Goal: Task Accomplishment & Management: Use online tool/utility

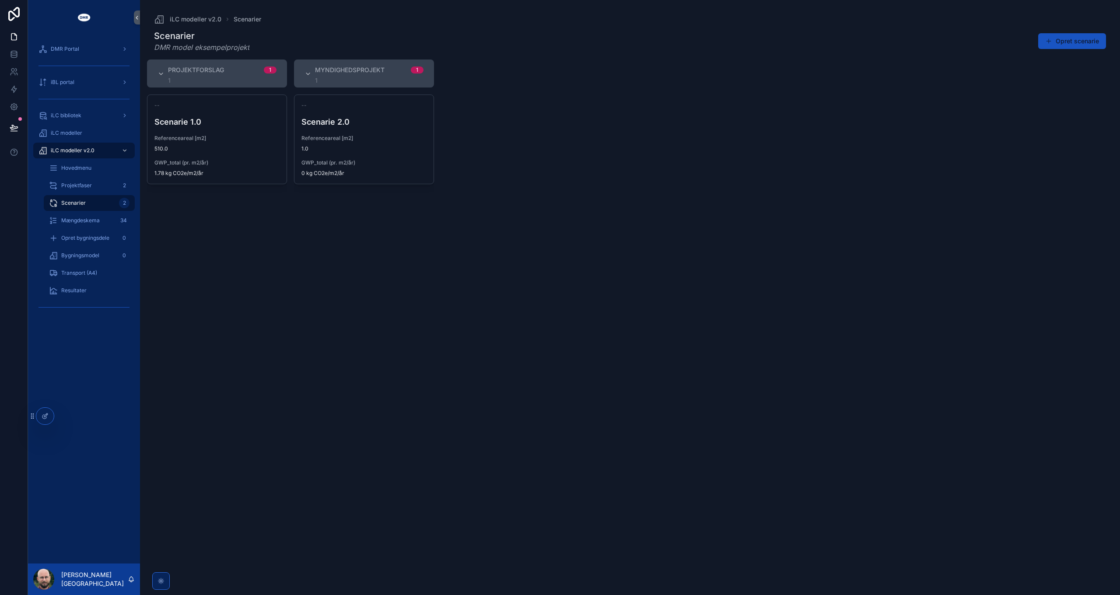
drag, startPoint x: 300, startPoint y: 241, endPoint x: 278, endPoint y: 219, distance: 31.5
click at [300, 241] on div "-- Scenarie 2.0 Referenceareal [m2] 1.0 GWP_total (pr. m2/år) 0 kg CO2e/m2/år" at bounding box center [364, 339] width 140 height 490
click at [15, 47] on link at bounding box center [14, 53] width 28 height 17
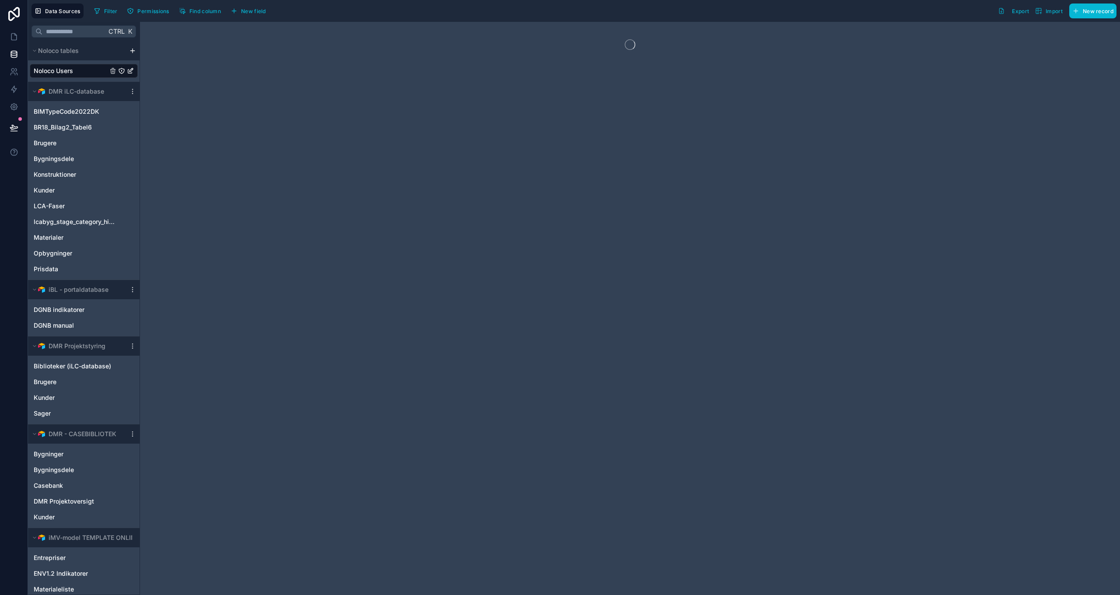
scroll to position [370, 0]
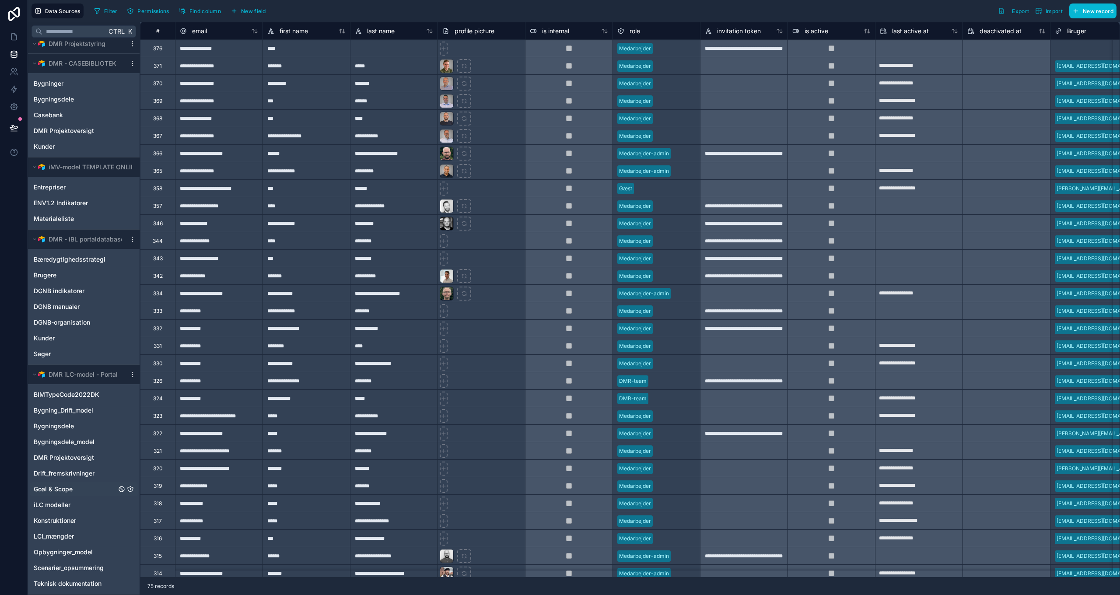
click at [58, 491] on span "Goal & Scope" at bounding box center [53, 489] width 39 height 9
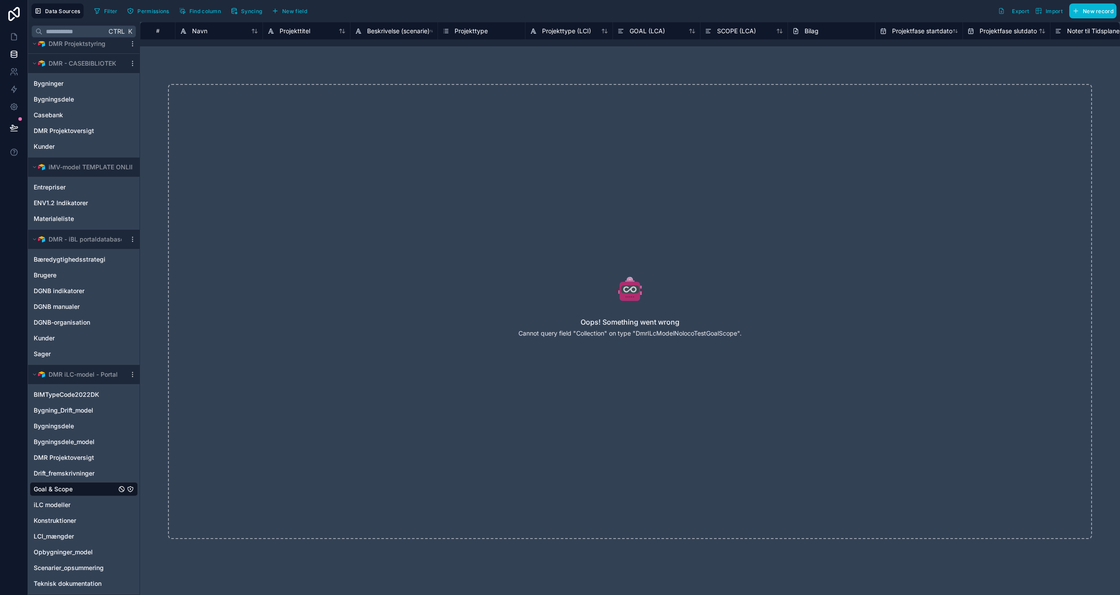
click at [356, 275] on icon at bounding box center [630, 289] width 880 height 28
click at [15, 37] on icon at bounding box center [14, 36] width 9 height 9
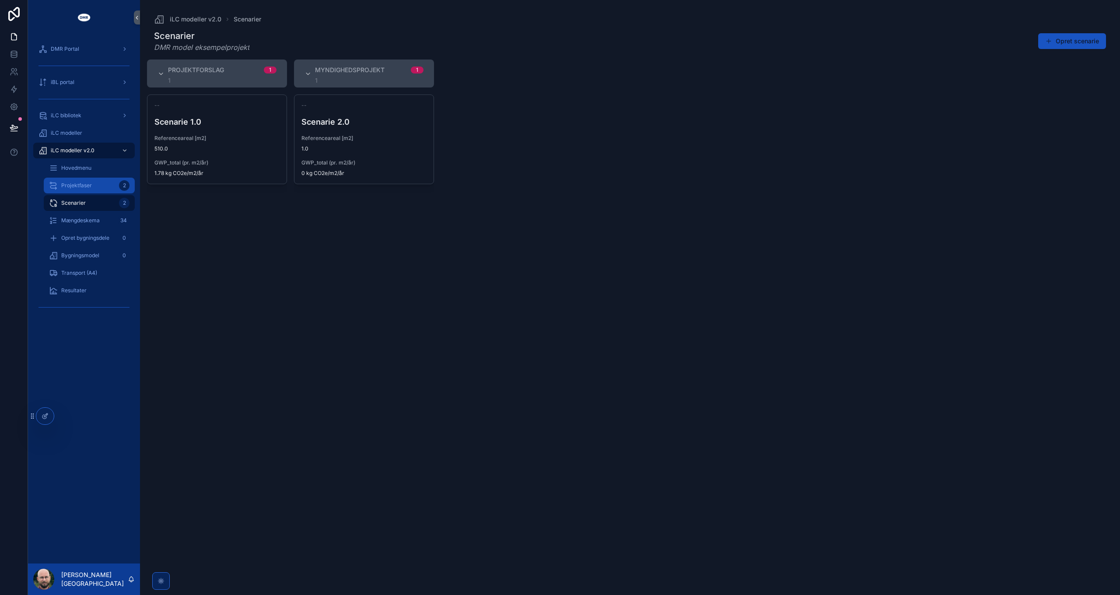
click at [82, 188] on span "Projektfaser" at bounding box center [76, 185] width 31 height 7
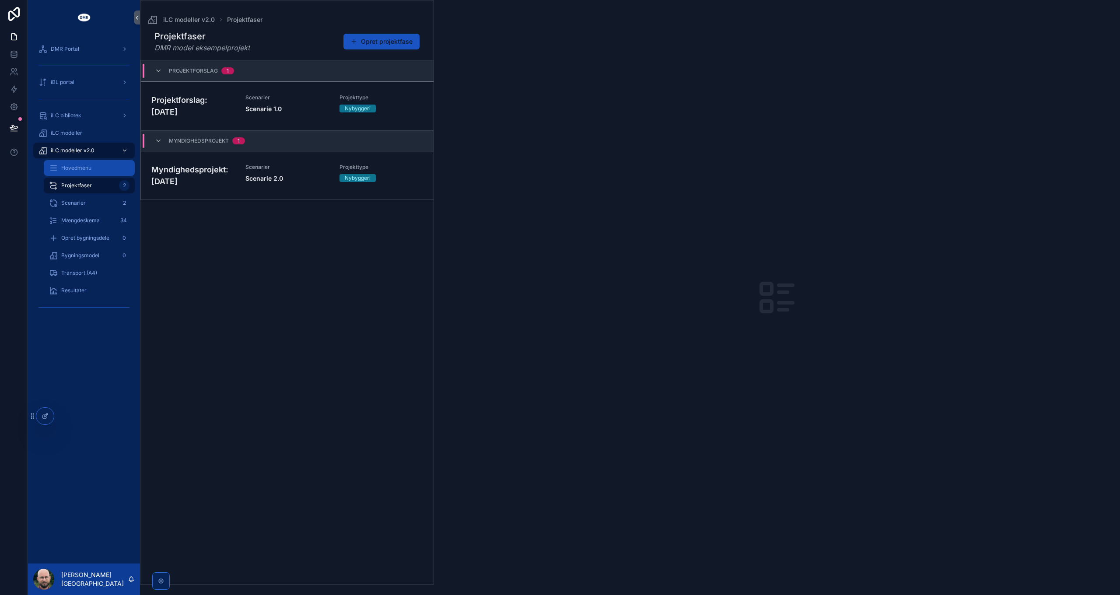
click at [83, 167] on span "Hovedmenu" at bounding box center [76, 167] width 30 height 7
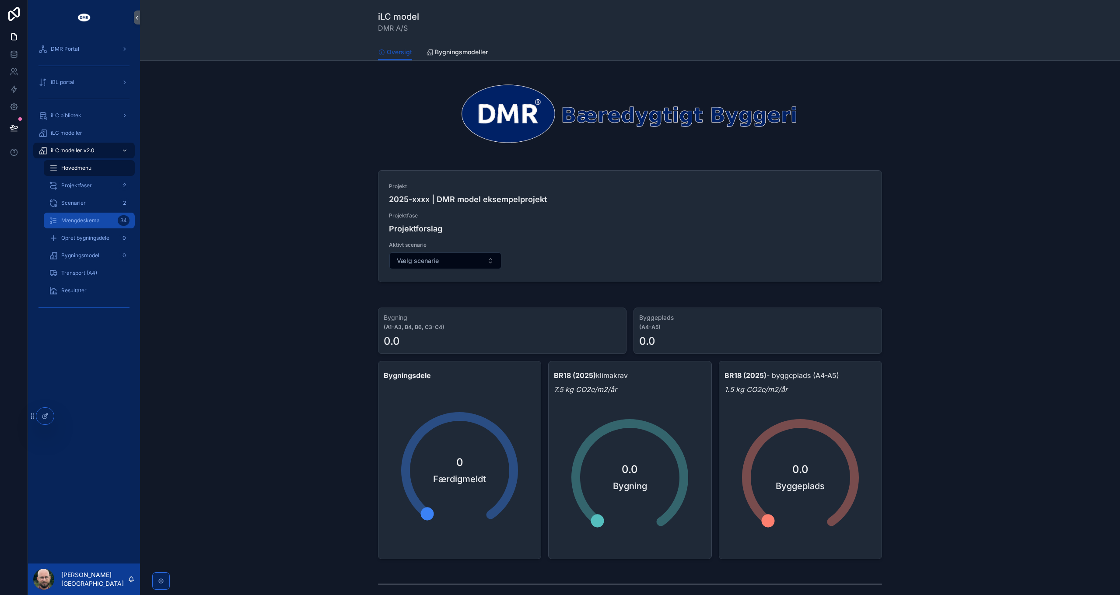
click at [87, 222] on span "Mængdeskema" at bounding box center [80, 220] width 38 height 7
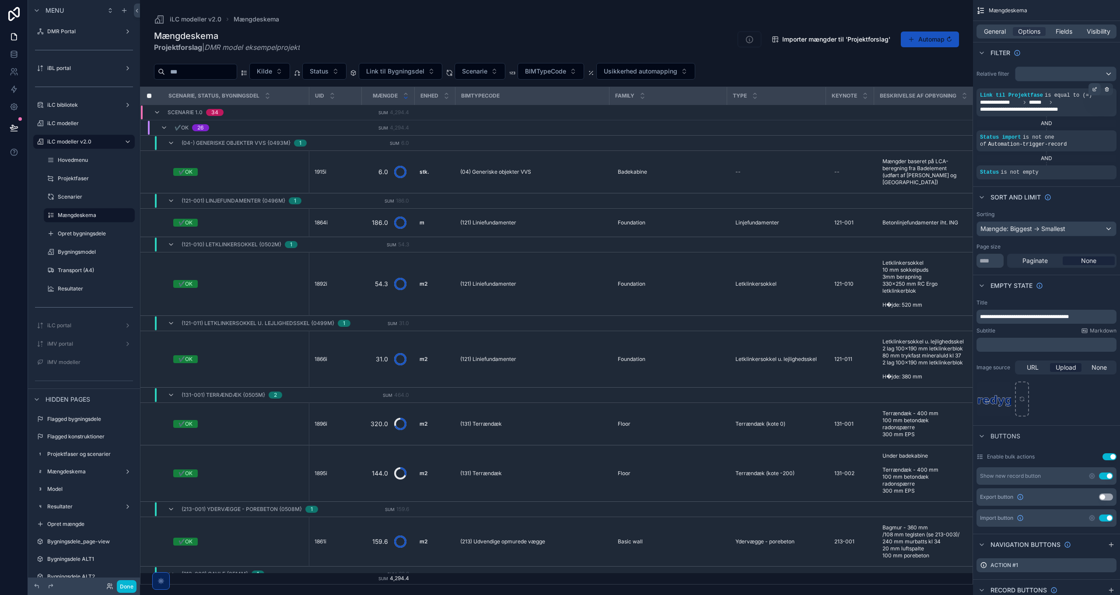
click at [1093, 87] on icon "scrollable content" at bounding box center [1094, 89] width 5 height 5
click at [925, 110] on span "**********" at bounding box center [922, 107] width 87 height 7
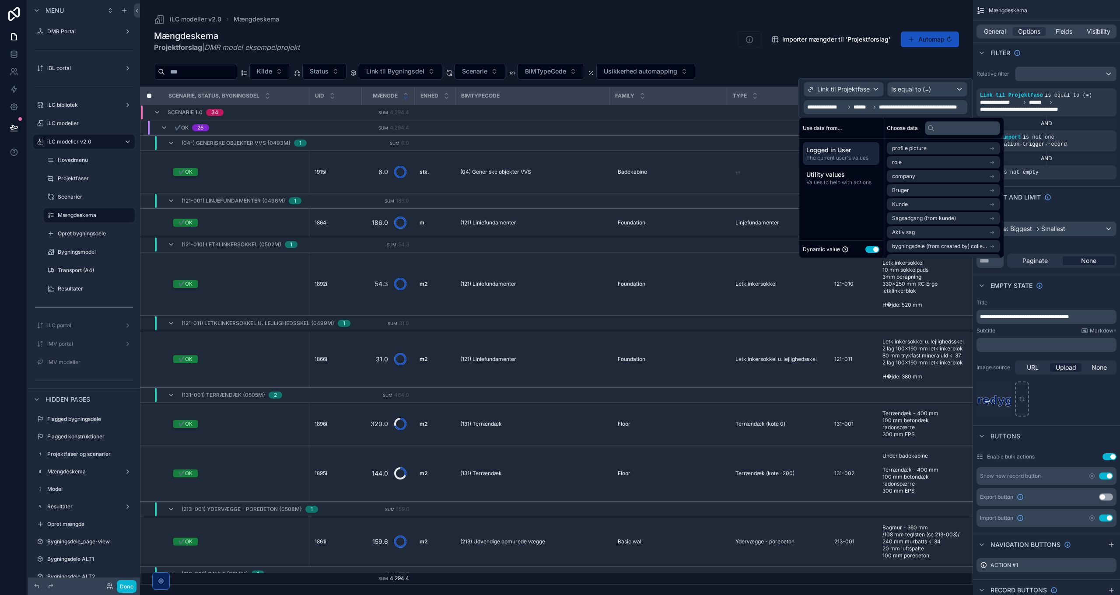
click at [846, 150] on span "Logged in User" at bounding box center [841, 150] width 70 height 9
click at [965, 129] on input "text" at bounding box center [961, 128] width 75 height 14
type input "****"
click at [959, 147] on li "Bruger" at bounding box center [945, 148] width 118 height 12
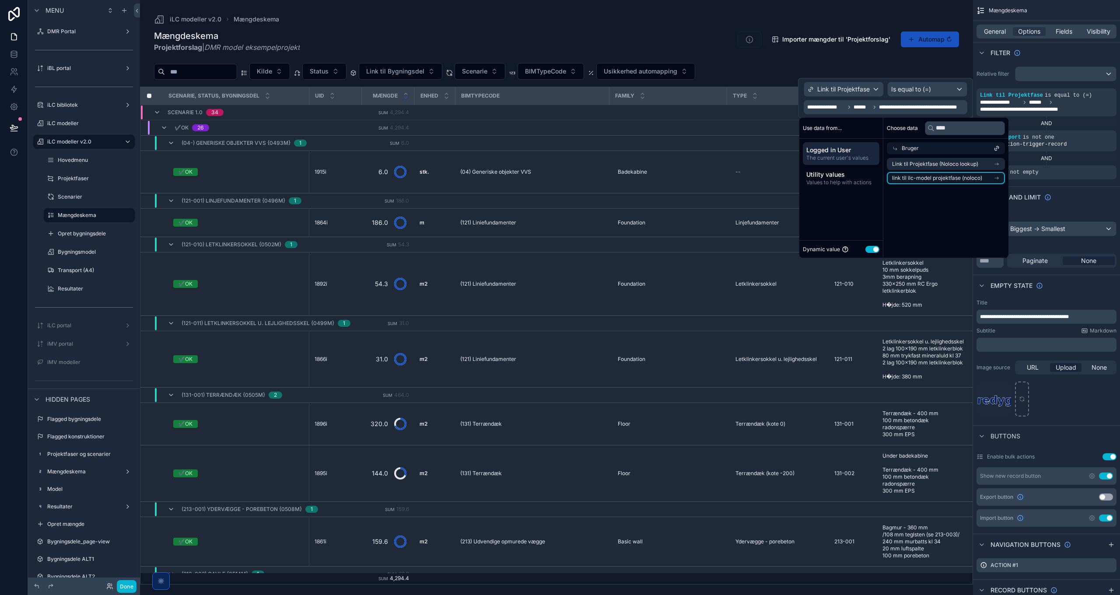
click at [949, 180] on span "link til ilc-model projektfase (noloco)" at bounding box center [937, 177] width 90 height 7
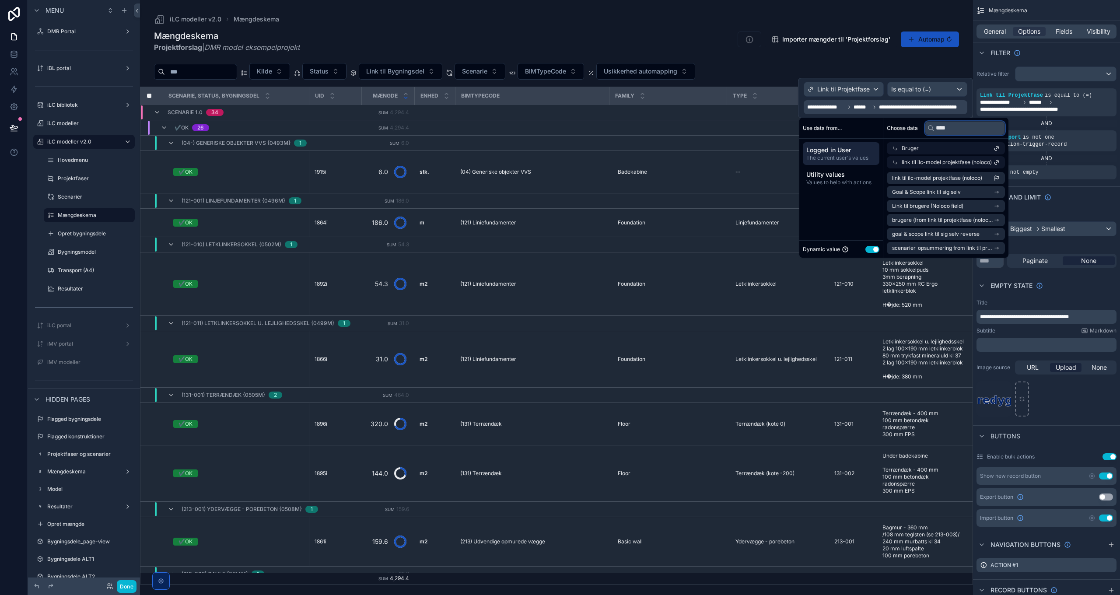
click at [959, 132] on input "****" at bounding box center [964, 128] width 80 height 14
click at [959, 177] on span "link til ilc-model projektfase (noloco)" at bounding box center [937, 177] width 90 height 7
click at [992, 31] on span "General" at bounding box center [995, 31] width 22 height 9
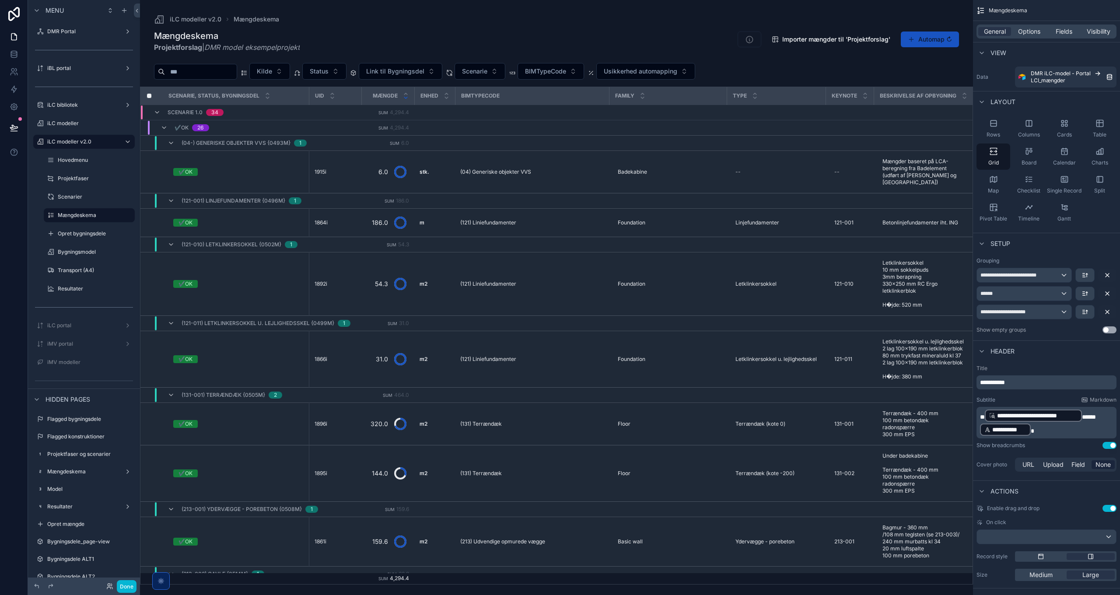
click at [1083, 416] on span "******" at bounding box center [1088, 417] width 14 height 6
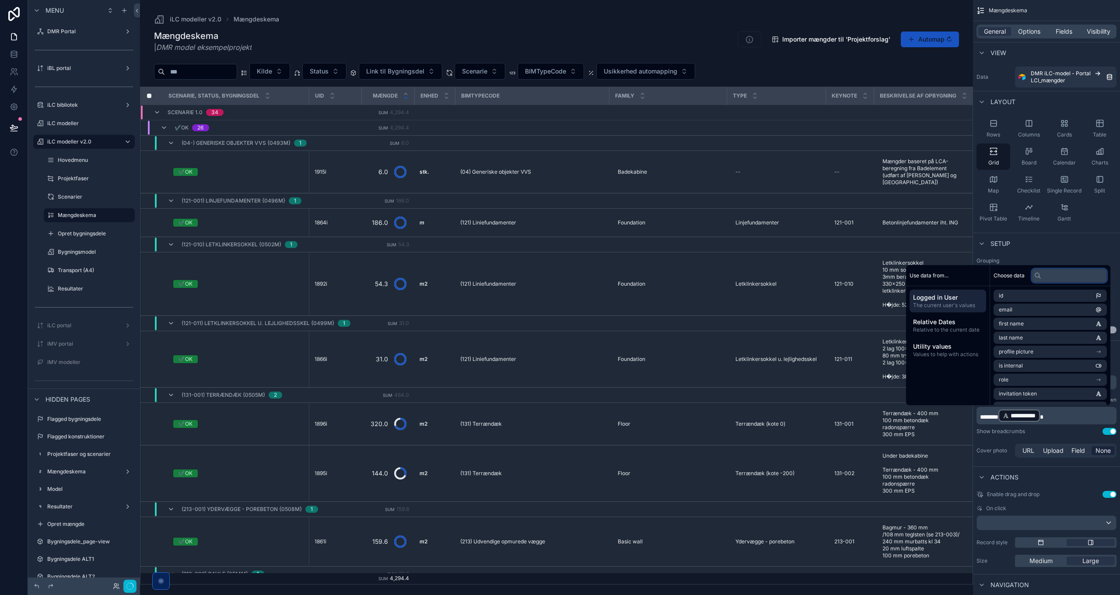
click at [1054, 275] on input "text" at bounding box center [1068, 276] width 75 height 14
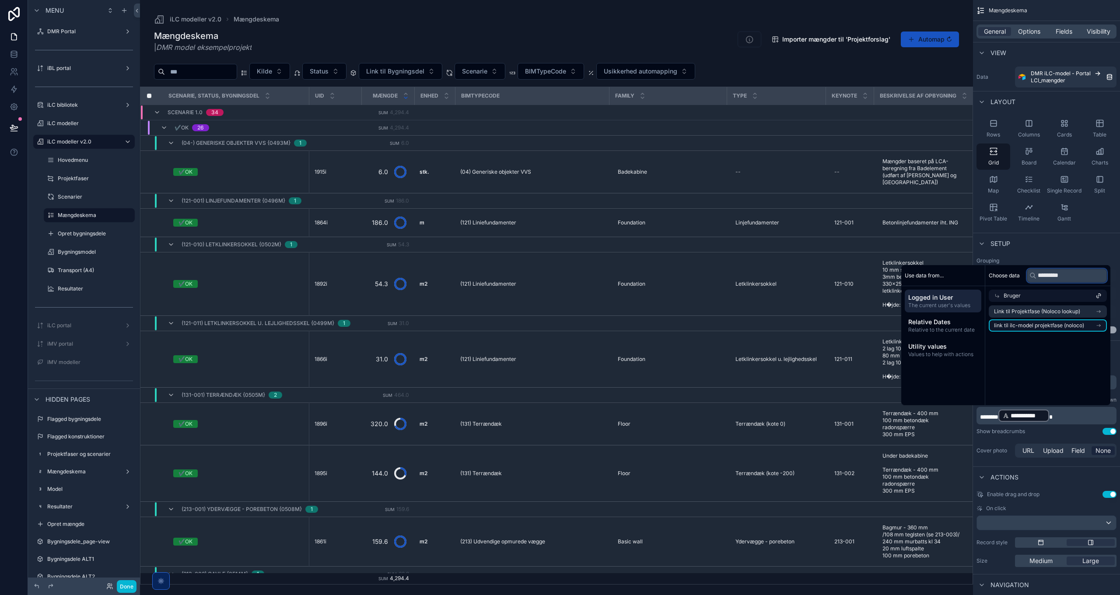
type input "********"
click at [1046, 325] on span "link til ilc-model projektfase (noloco)" at bounding box center [1039, 325] width 90 height 7
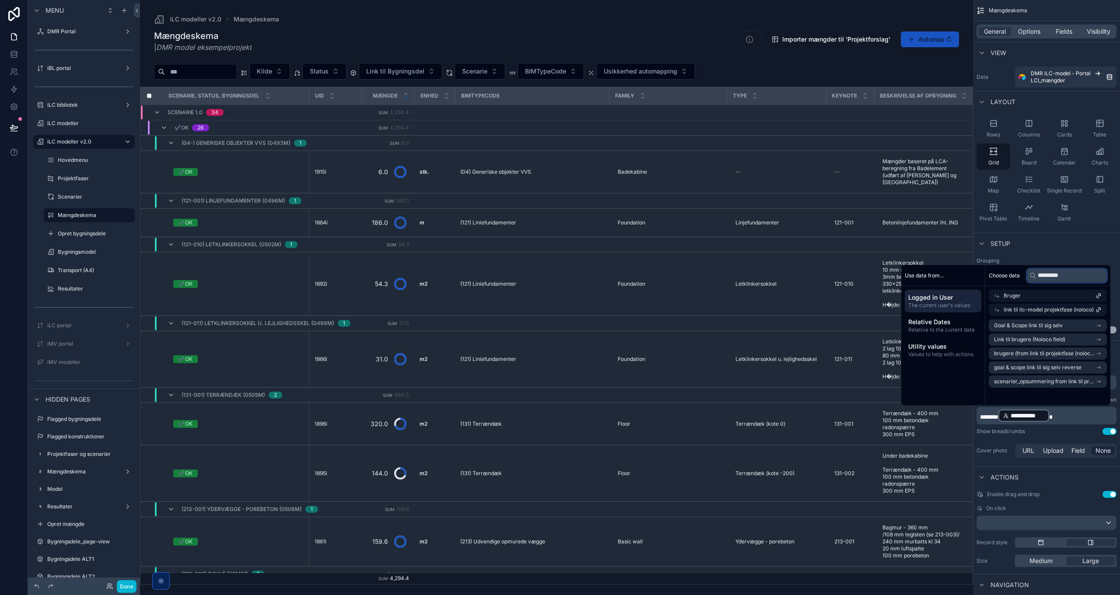
click at [1062, 279] on input "********" at bounding box center [1066, 276] width 80 height 14
click at [1053, 377] on li "Projektfase (LCI)" at bounding box center [1047, 374] width 118 height 12
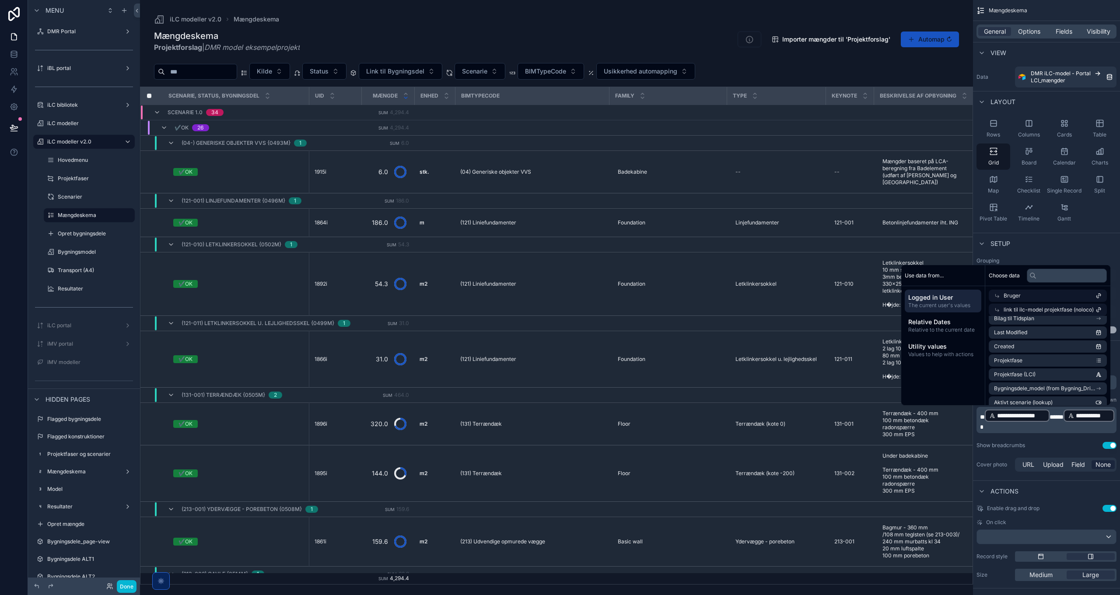
click at [843, 60] on div "scrollable content" at bounding box center [556, 297] width 833 height 595
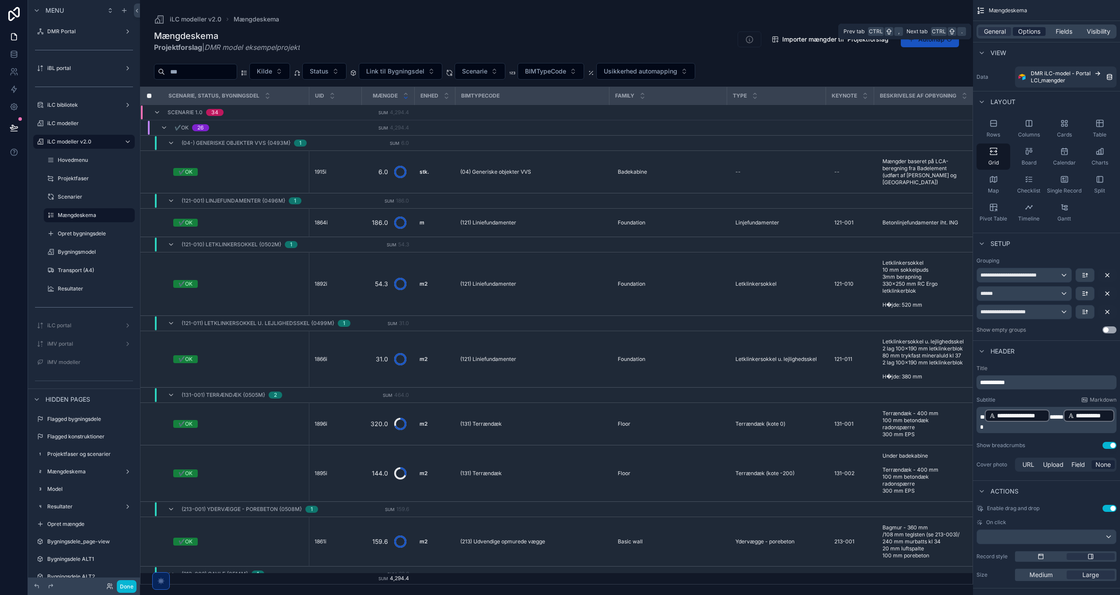
click at [1030, 30] on span "Options" at bounding box center [1029, 31] width 22 height 9
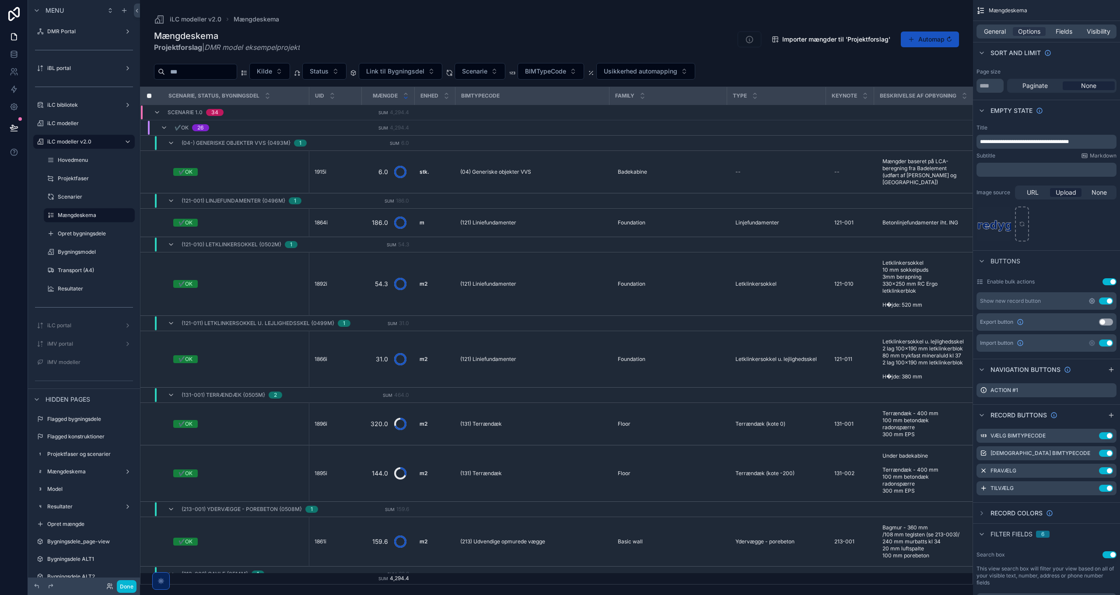
click at [1089, 300] on icon "scrollable content" at bounding box center [1091, 300] width 7 height 7
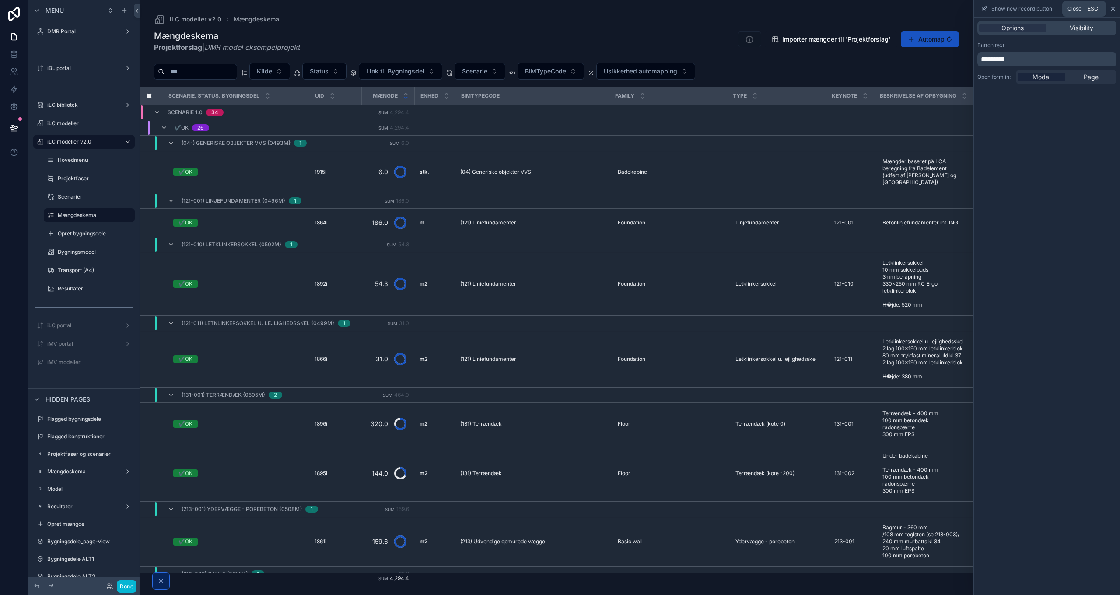
click at [1112, 8] on icon at bounding box center [1112, 8] width 7 height 7
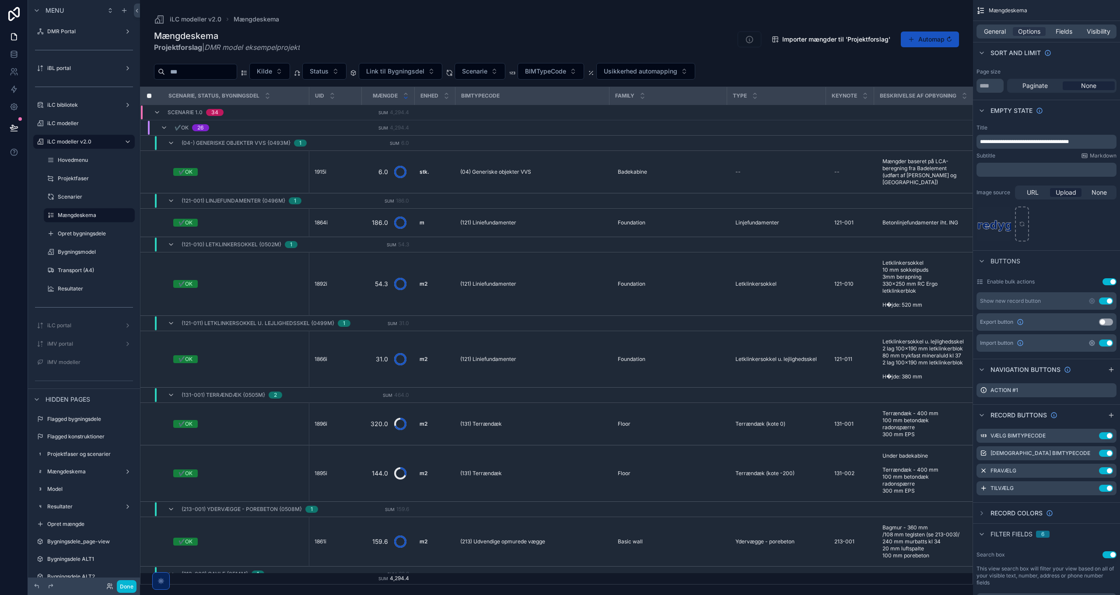
click at [1092, 341] on icon "scrollable content" at bounding box center [1091, 342] width 7 height 7
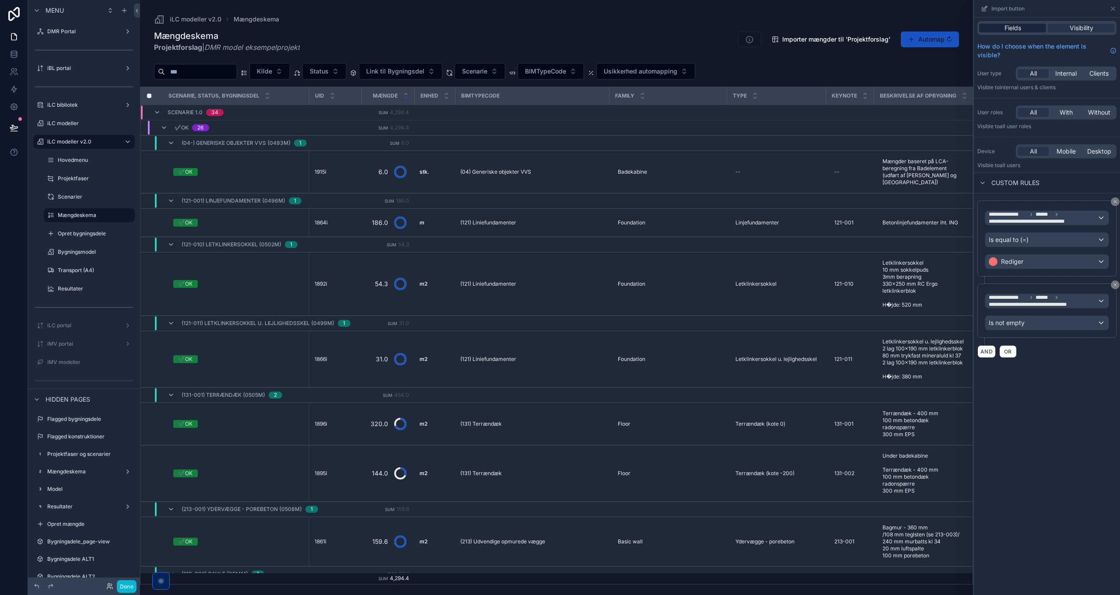
click at [1016, 25] on span "Fields" at bounding box center [1012, 28] width 17 height 9
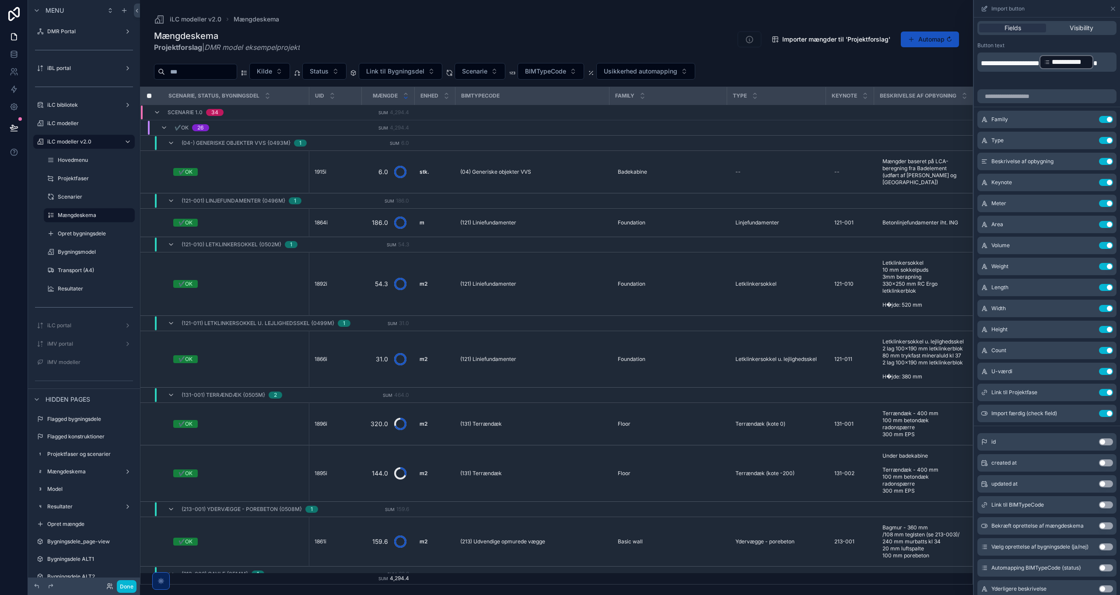
click at [1059, 70] on p "**********" at bounding box center [1047, 62] width 134 height 16
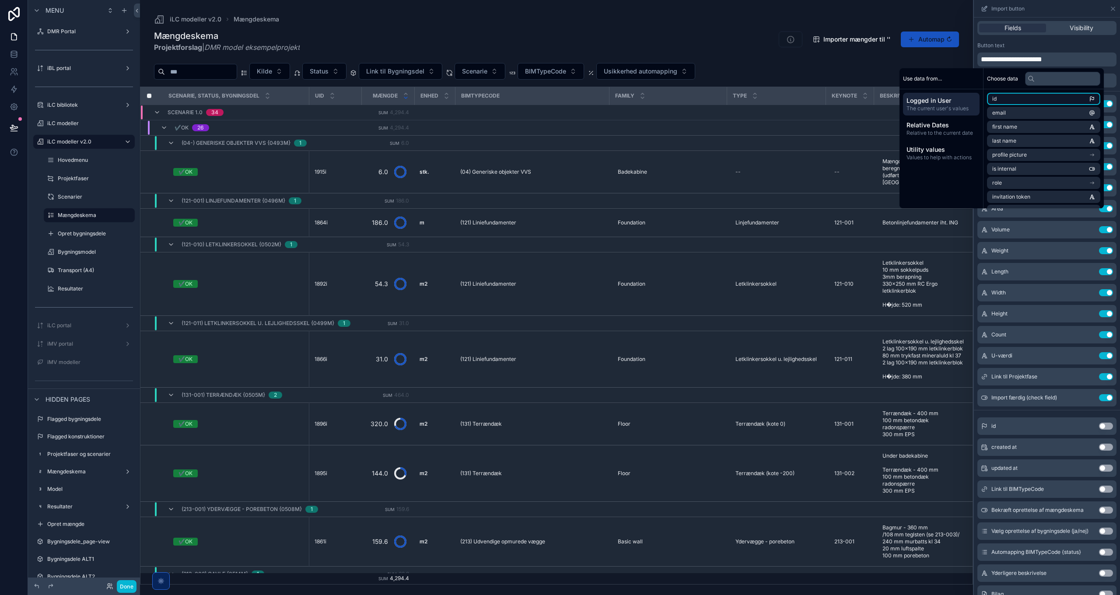
click at [1054, 96] on li "id" at bounding box center [1043, 99] width 113 height 12
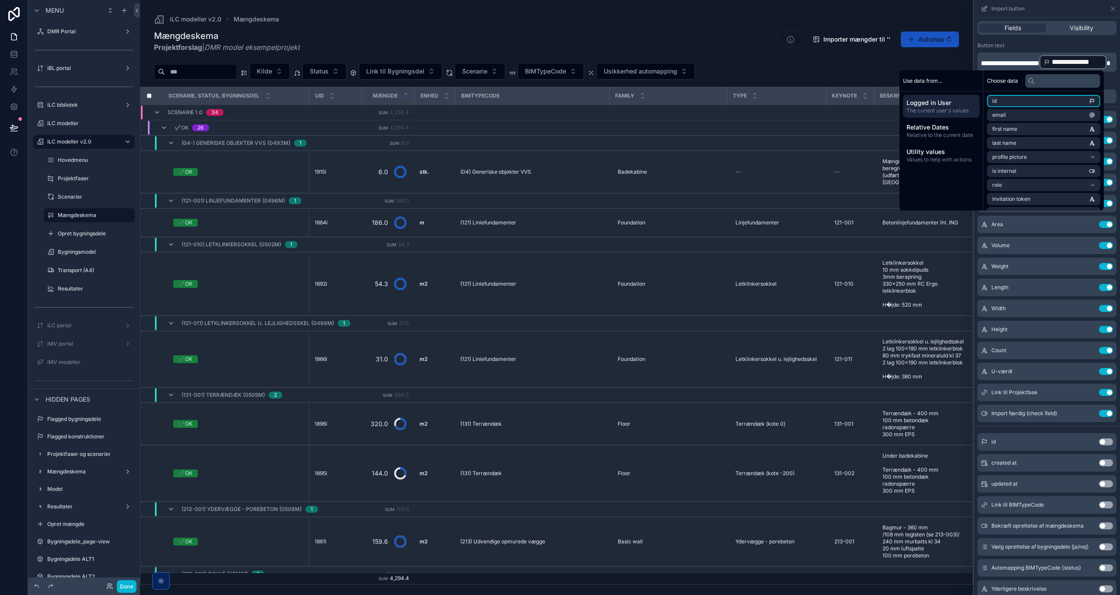
scroll to position [0, 0]
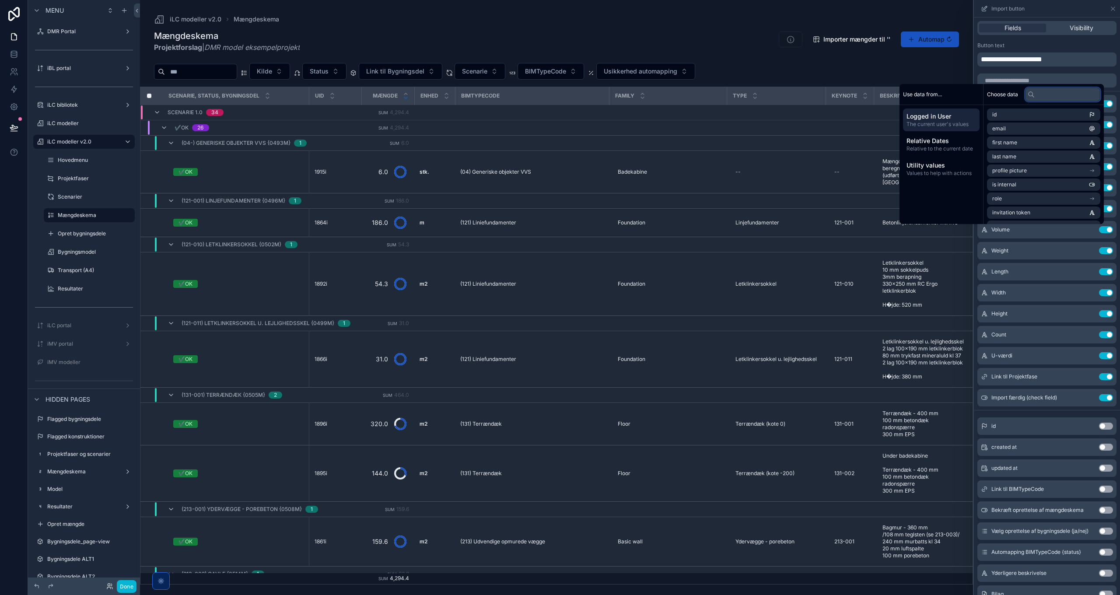
click at [1047, 94] on input "text" at bounding box center [1062, 94] width 75 height 14
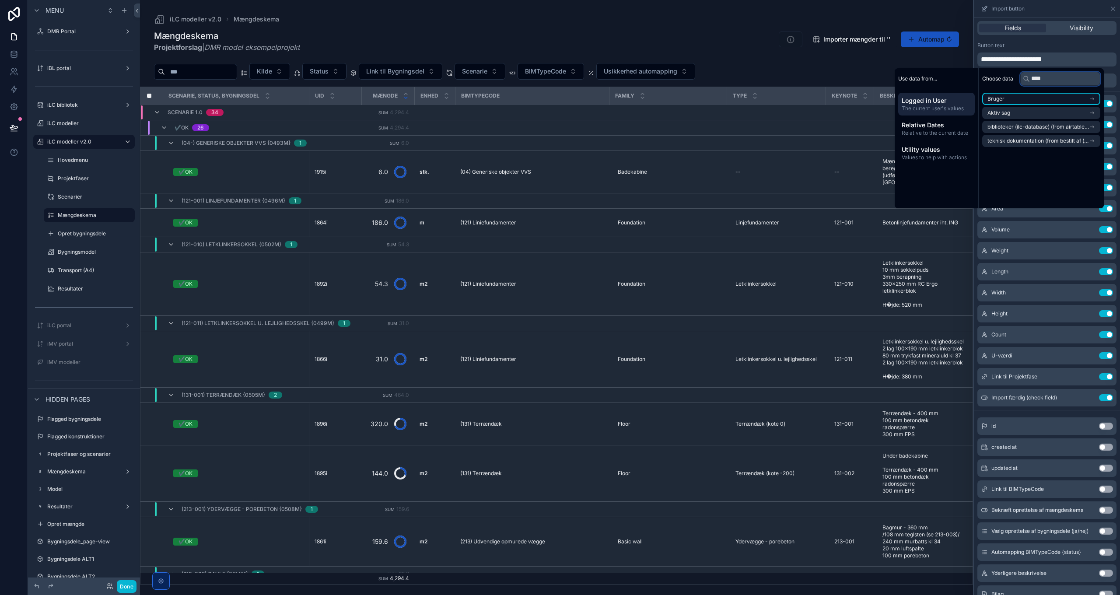
type input "****"
click at [1049, 96] on li "Bruger" at bounding box center [1041, 99] width 118 height 12
click at [1052, 144] on span "link til ilc-model projektfase (noloco)" at bounding box center [1032, 142] width 90 height 7
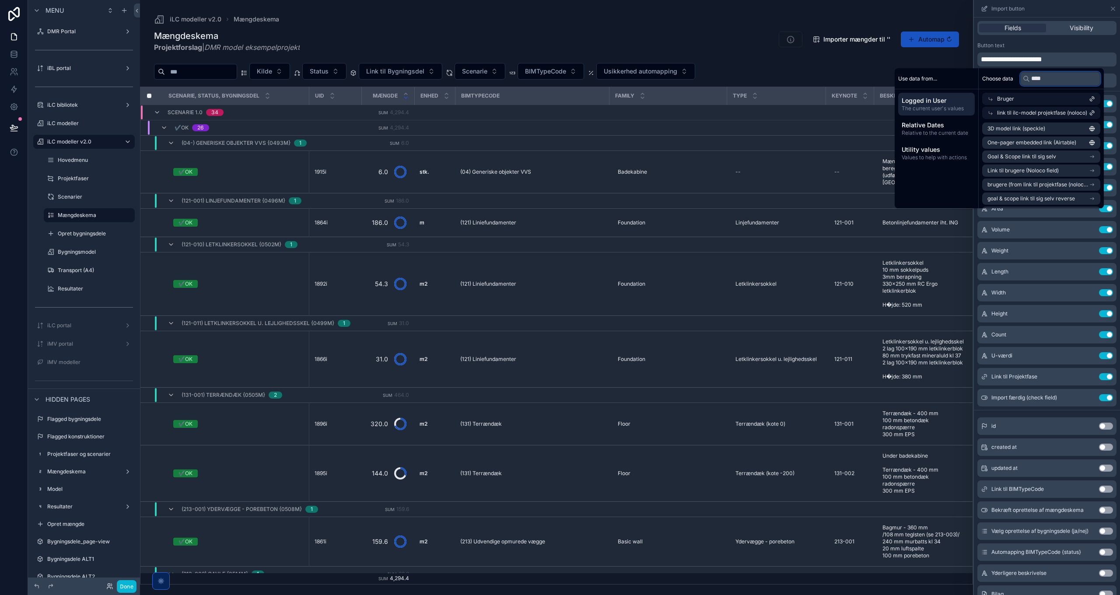
click at [1054, 80] on input "****" at bounding box center [1060, 79] width 80 height 14
click at [1041, 175] on li "Projektfase (LCI)" at bounding box center [1041, 177] width 118 height 12
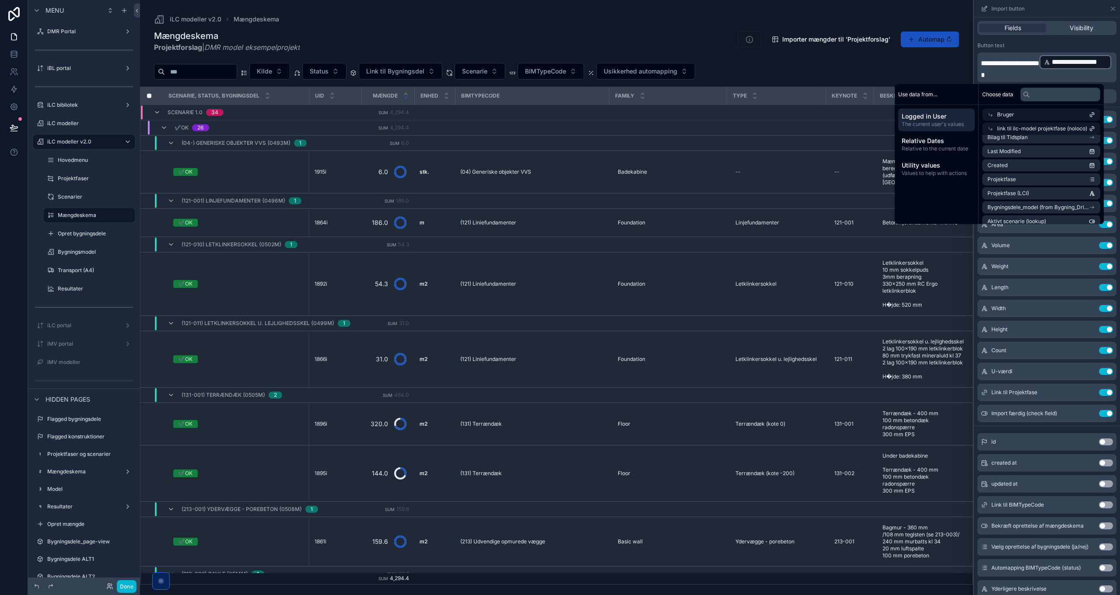
click at [813, 62] on div "Kilde Status Link til Bygningsdel Scenarie BIMTypeCode Usikkerhed automapping" at bounding box center [556, 72] width 833 height 27
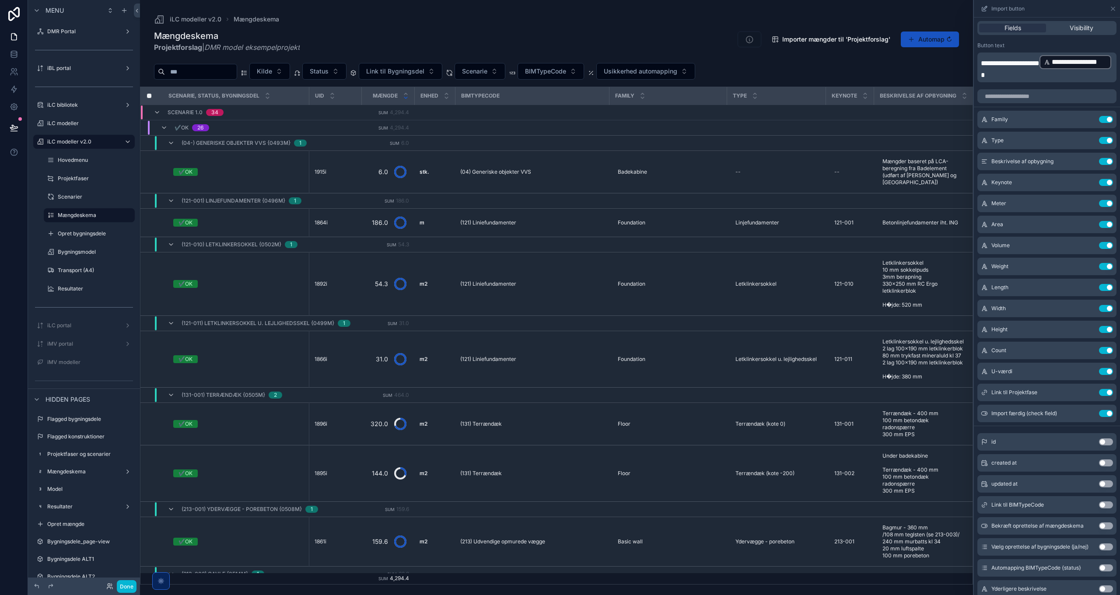
click at [928, 17] on div "iLC modeller v2.0 Mængdeskema" at bounding box center [556, 19] width 805 height 10
click at [1110, 8] on icon at bounding box center [1112, 8] width 7 height 7
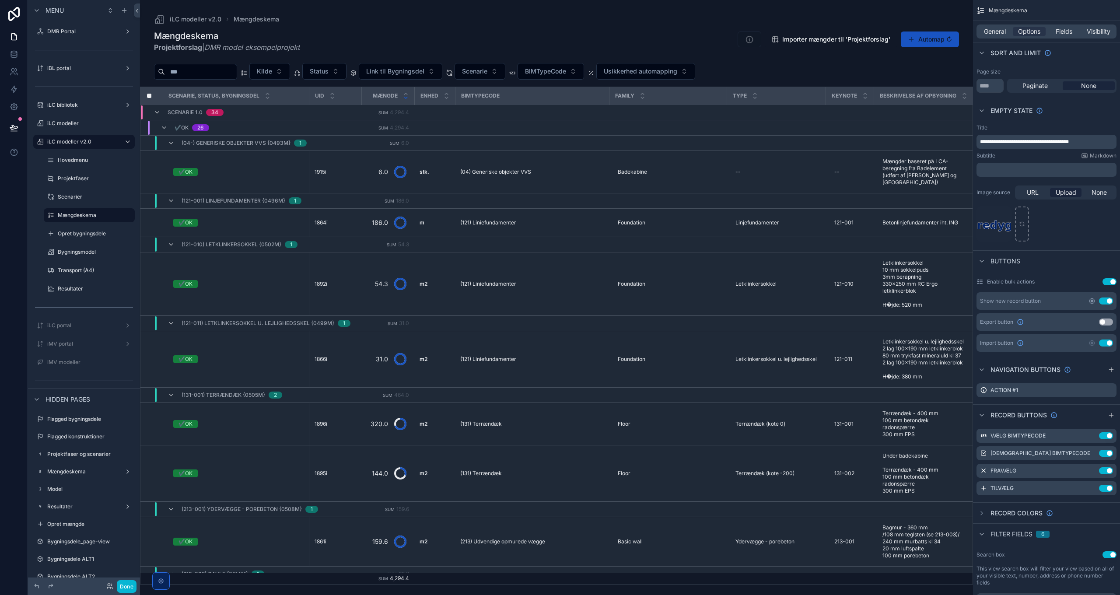
click at [1089, 301] on icon "scrollable content" at bounding box center [1091, 300] width 5 height 5
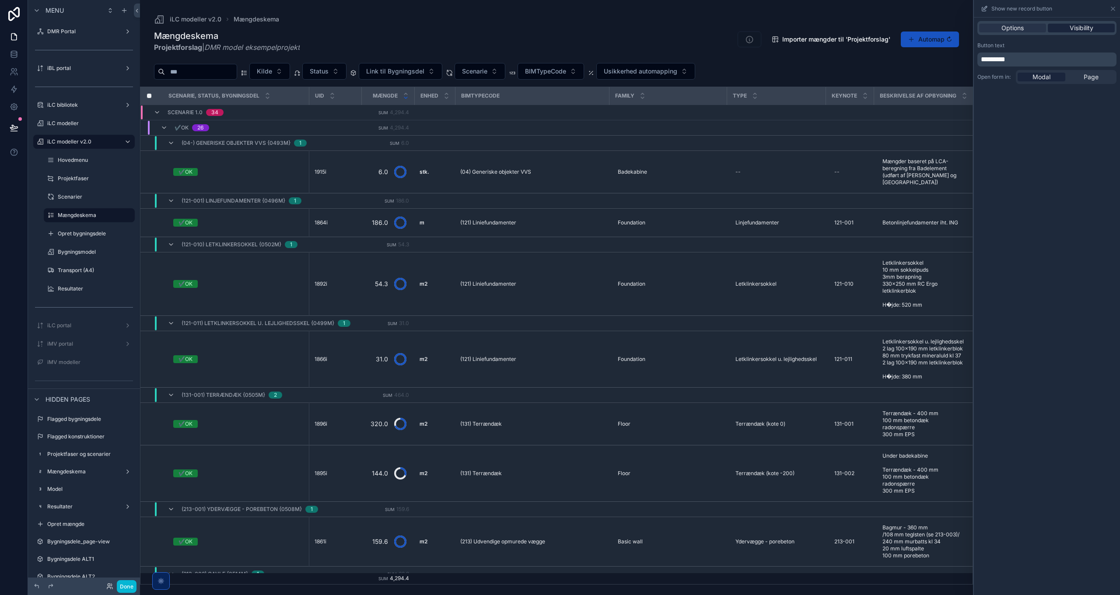
click at [1080, 24] on span "Visibility" at bounding box center [1081, 28] width 24 height 9
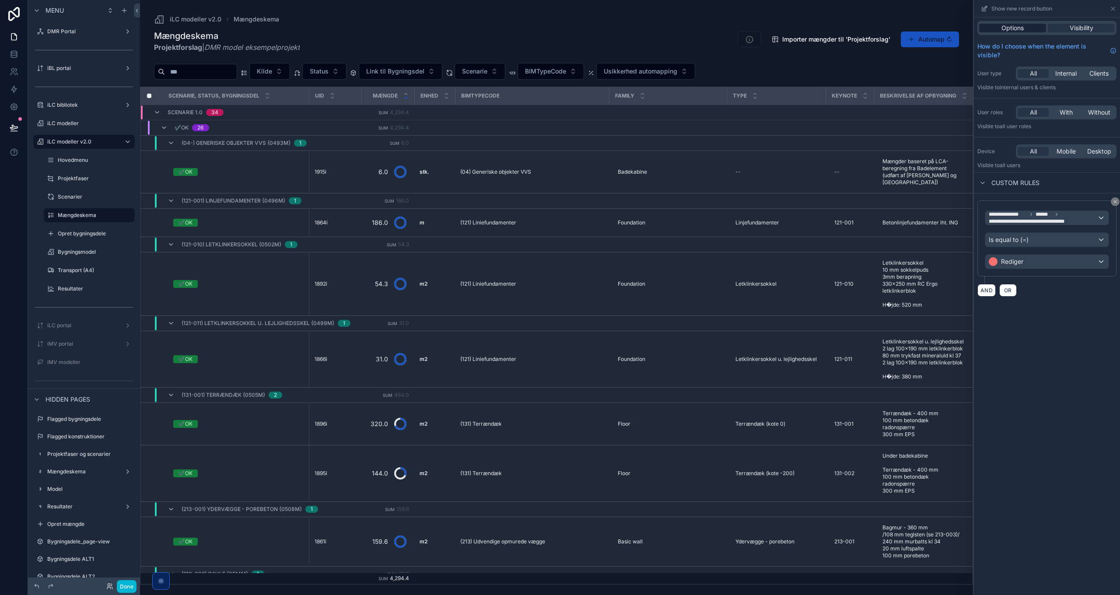
click at [1011, 29] on span "Options" at bounding box center [1012, 28] width 22 height 9
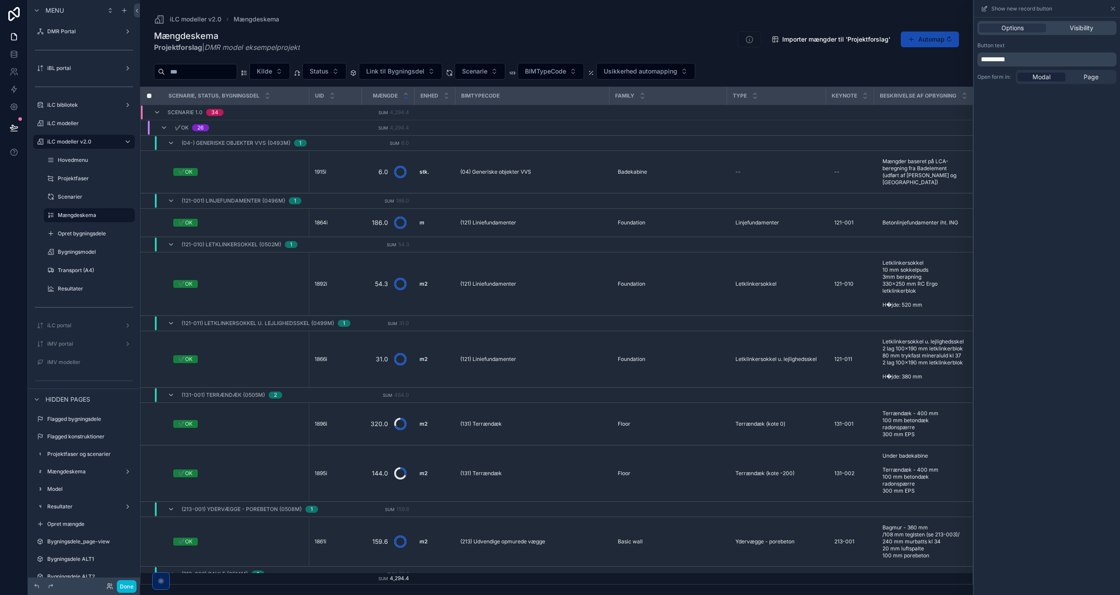
click at [935, 42] on button "Automap ↻" at bounding box center [929, 39] width 58 height 16
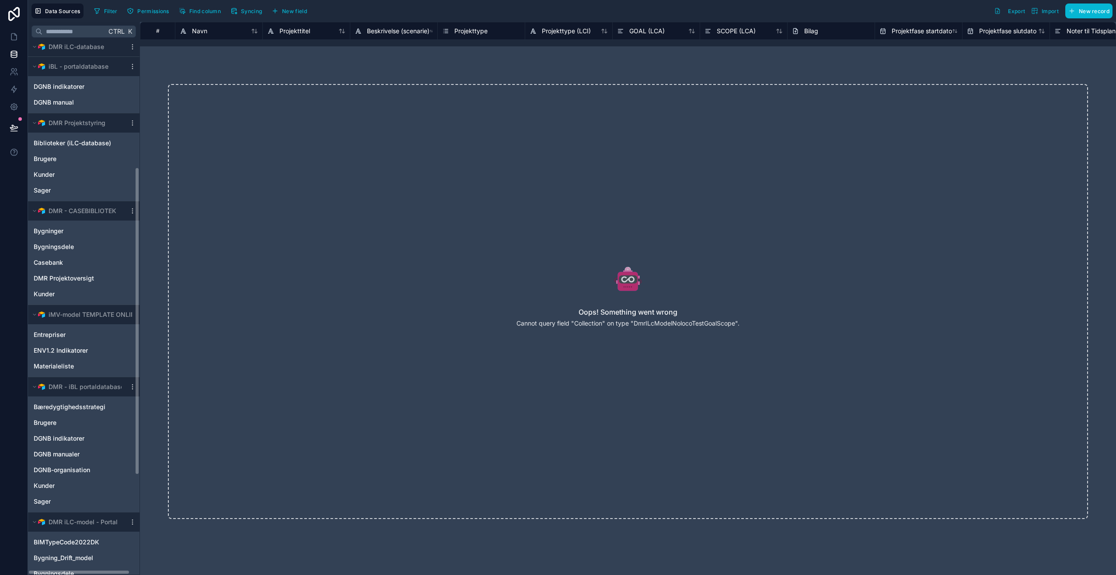
scroll to position [216, 0]
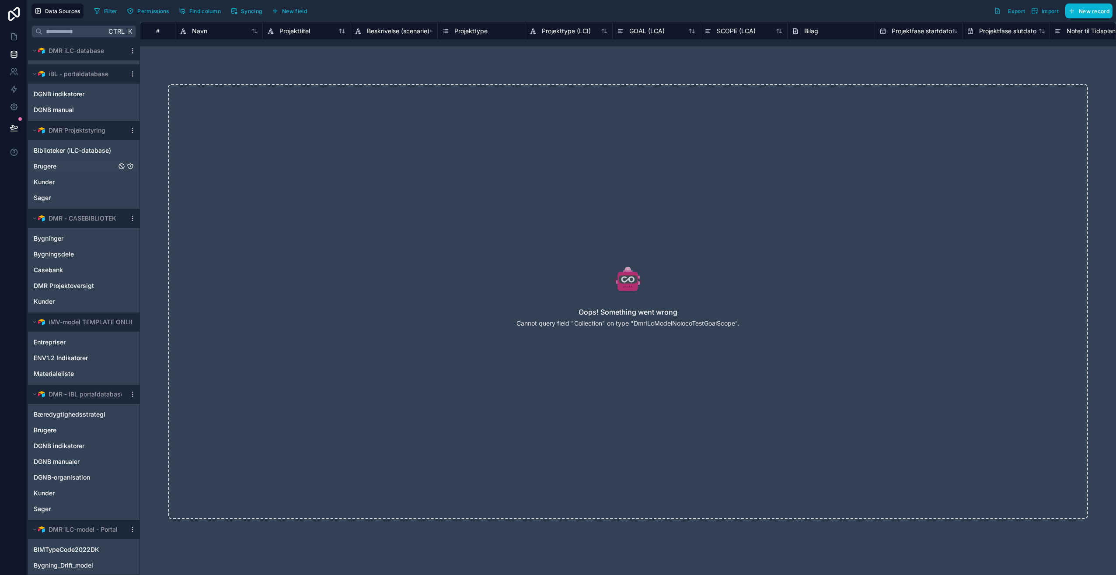
click at [47, 166] on span "Brugere" at bounding box center [45, 166] width 23 height 9
